Goal: Communication & Community: Connect with others

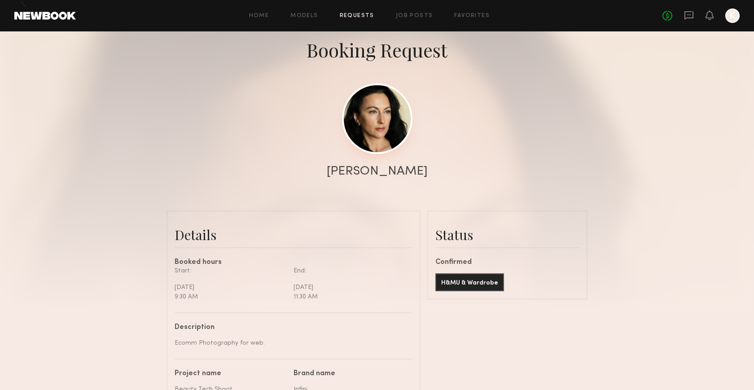
scroll to position [550, 0]
click at [378, 115] on link at bounding box center [377, 118] width 70 height 70
click at [687, 20] on link at bounding box center [689, 15] width 10 height 11
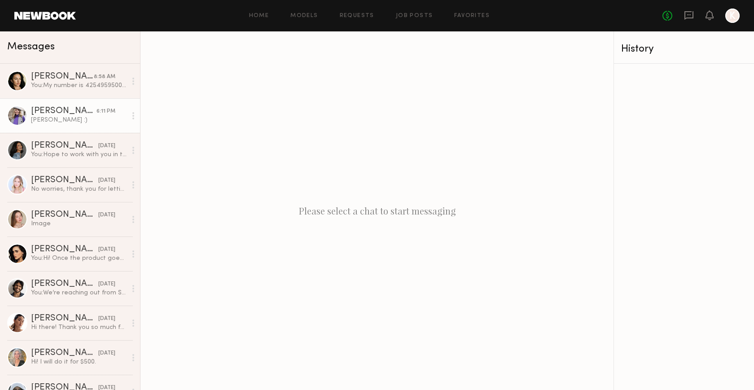
click at [61, 118] on div "[PERSON_NAME] :)" at bounding box center [79, 120] width 96 height 9
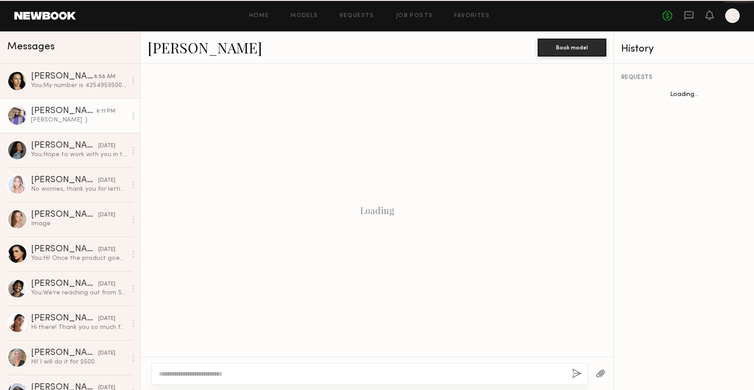
scroll to position [312, 0]
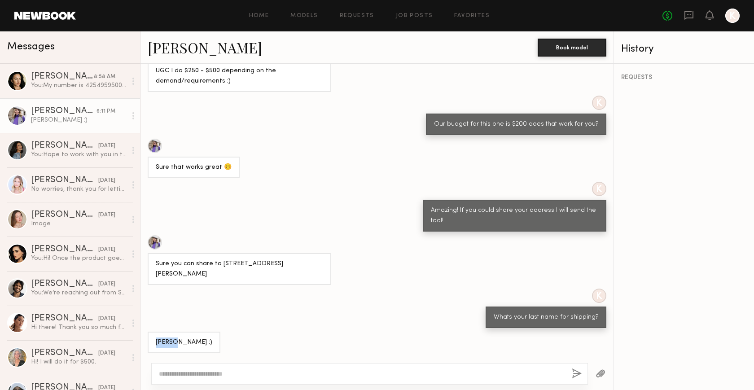
drag, startPoint x: 179, startPoint y: 338, endPoint x: 145, endPoint y: 337, distance: 33.2
click at [146, 338] on div "[PERSON_NAME] :)" at bounding box center [376, 343] width 473 height 22
copy div "[PERSON_NAME]"
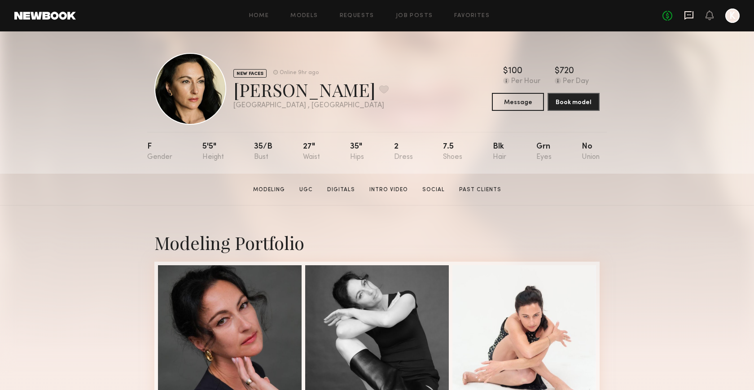
click at [692, 18] on icon at bounding box center [688, 15] width 9 height 9
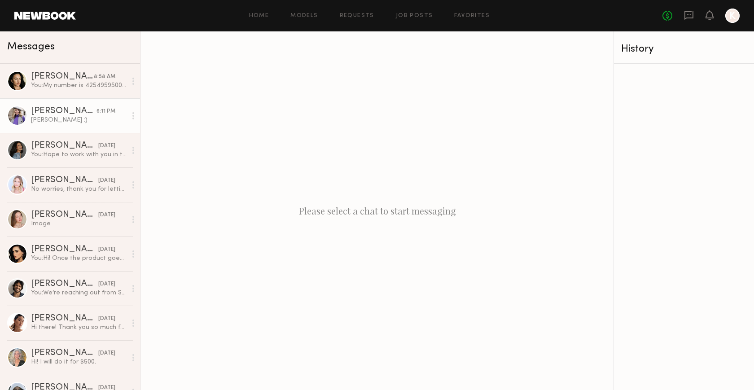
click at [85, 108] on div "Danielle M." at bounding box center [63, 111] width 65 height 9
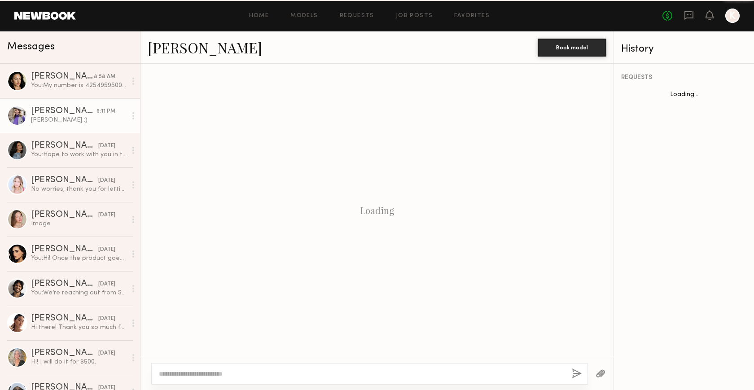
scroll to position [312, 0]
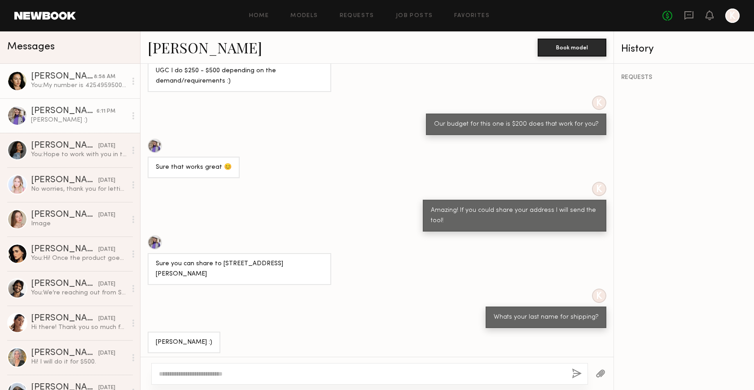
click at [82, 80] on div "Inga S." at bounding box center [62, 76] width 63 height 9
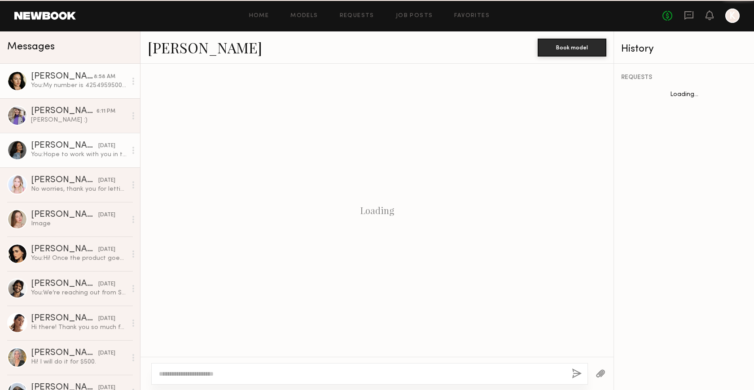
scroll to position [316, 0]
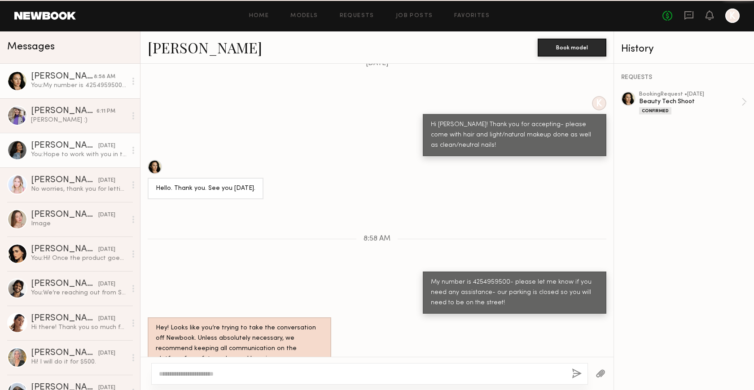
click at [80, 142] on div "Andrea P." at bounding box center [64, 145] width 67 height 9
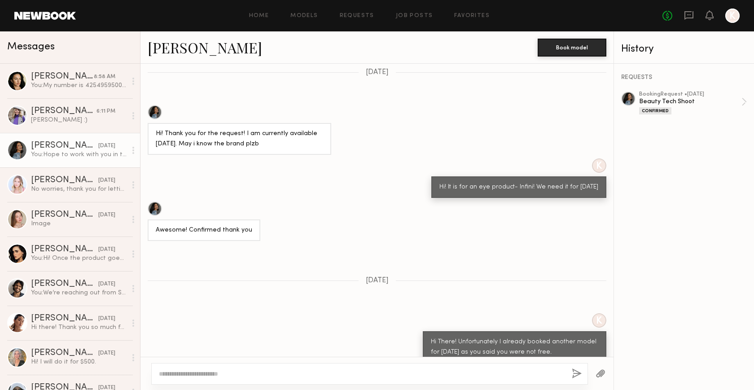
scroll to position [256, 0]
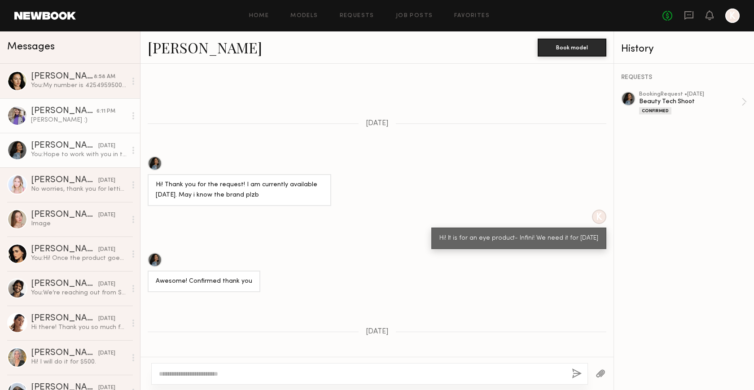
click at [78, 114] on div "[PERSON_NAME]" at bounding box center [63, 111] width 65 height 9
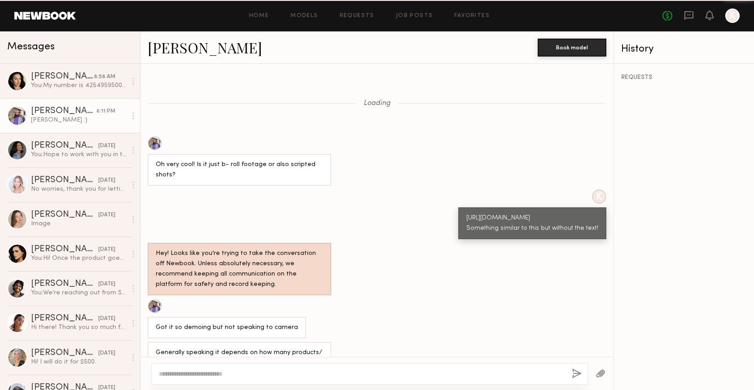
scroll to position [312, 0]
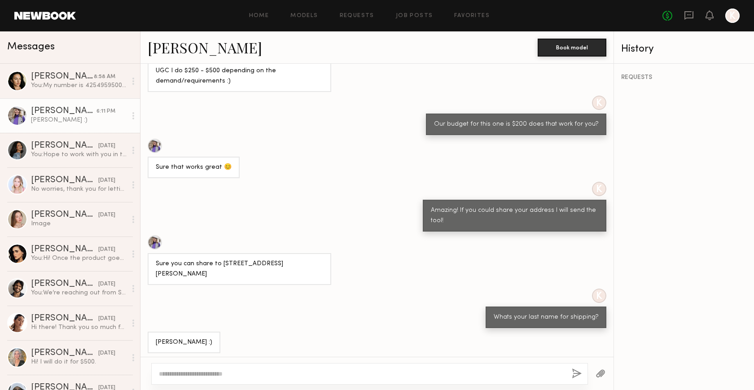
click at [201, 44] on link "[PERSON_NAME]" at bounding box center [205, 47] width 114 height 19
